Goal: Information Seeking & Learning: Learn about a topic

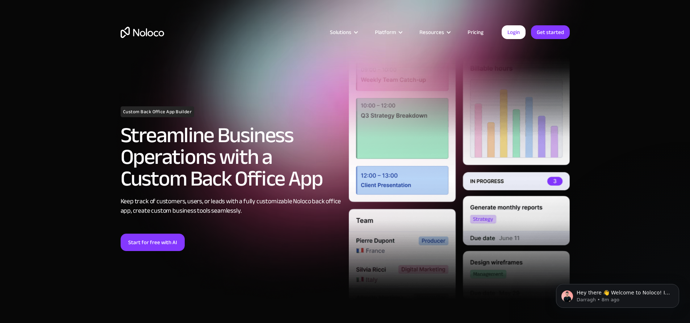
click at [478, 29] on link "Pricing" at bounding box center [476, 32] width 34 height 9
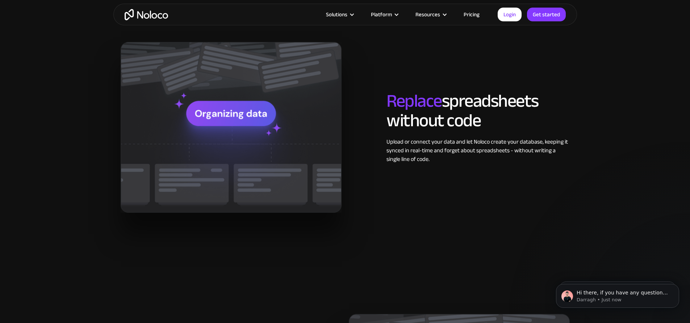
scroll to position [797, 0]
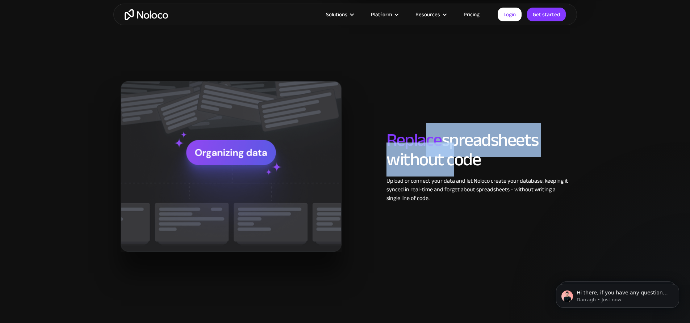
drag, startPoint x: 427, startPoint y: 137, endPoint x: 428, endPoint y: 157, distance: 20.0
click at [453, 152] on h2 "Replace spreadsheets without code" at bounding box center [477, 149] width 183 height 39
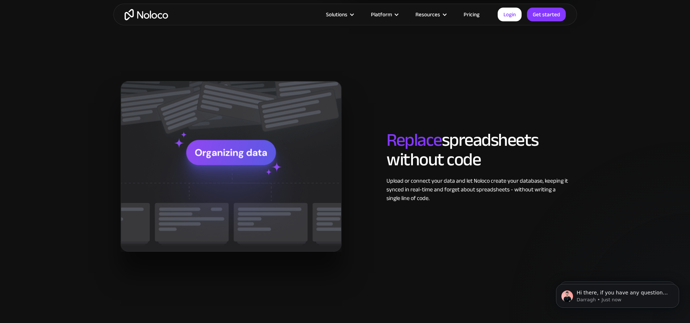
click at [495, 171] on div "Replace spreadsheets without code Upload or connect your data and let Noloco cr…" at bounding box center [478, 166] width 190 height 72
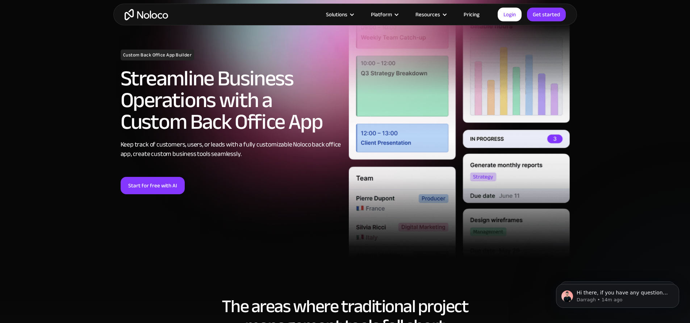
scroll to position [72, 0]
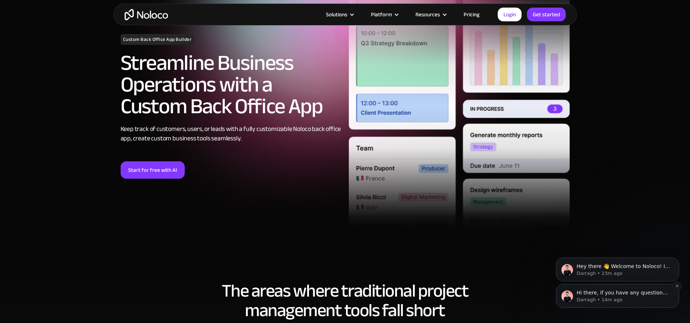
click at [632, 306] on div "Hi there, if you have any questions about our pricing, just let us know! Darrag…" at bounding box center [617, 296] width 123 height 24
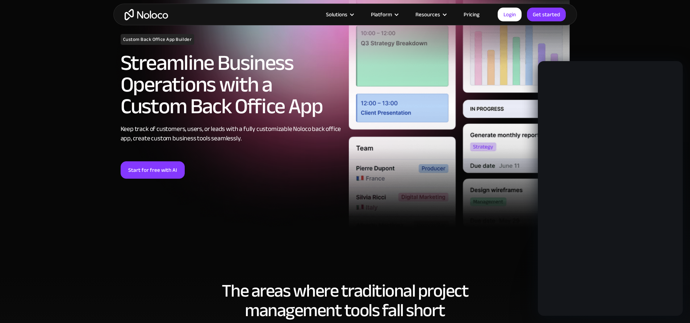
scroll to position [0, 0]
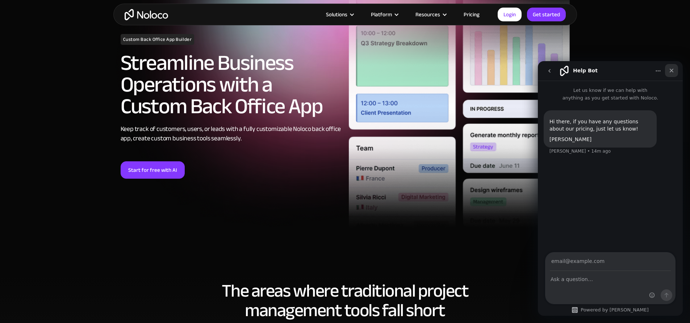
click at [673, 65] on div "Close" at bounding box center [671, 70] width 13 height 13
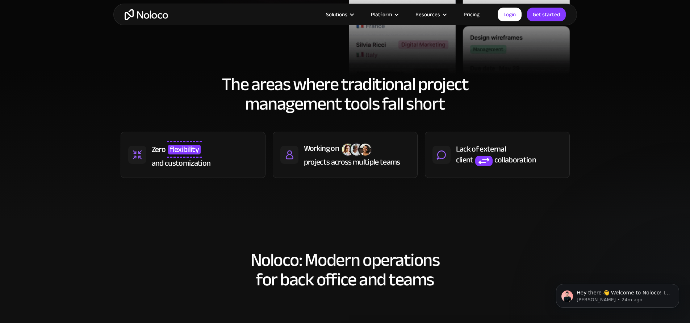
scroll to position [290, 0]
